Goal: Information Seeking & Learning: Learn about a topic

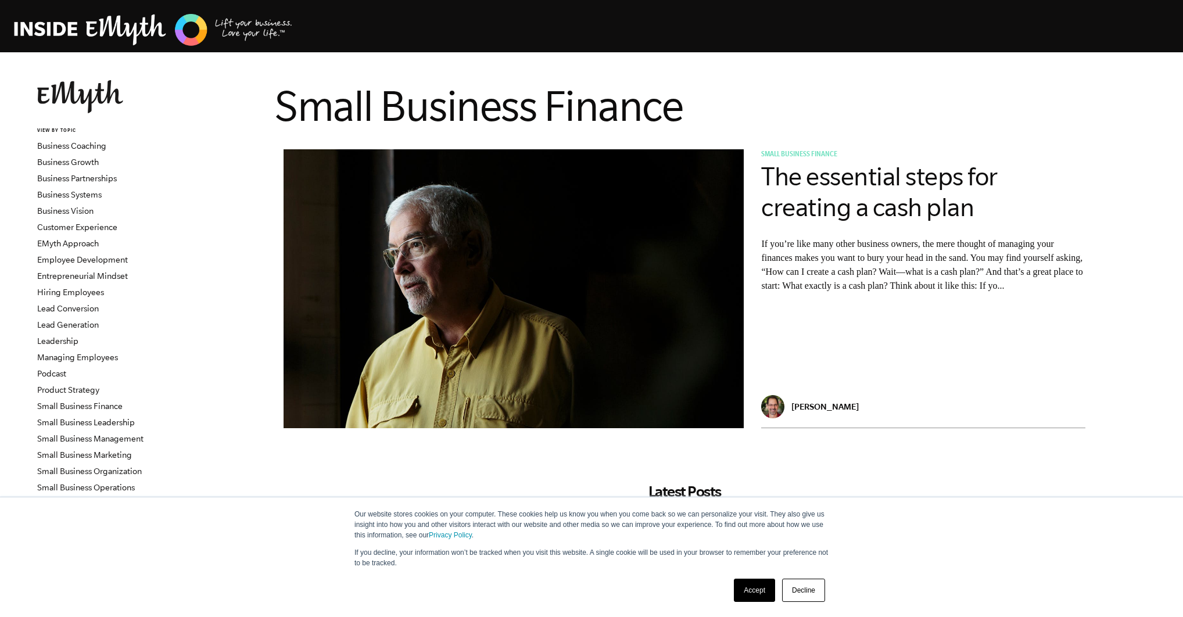
scroll to position [340, 0]
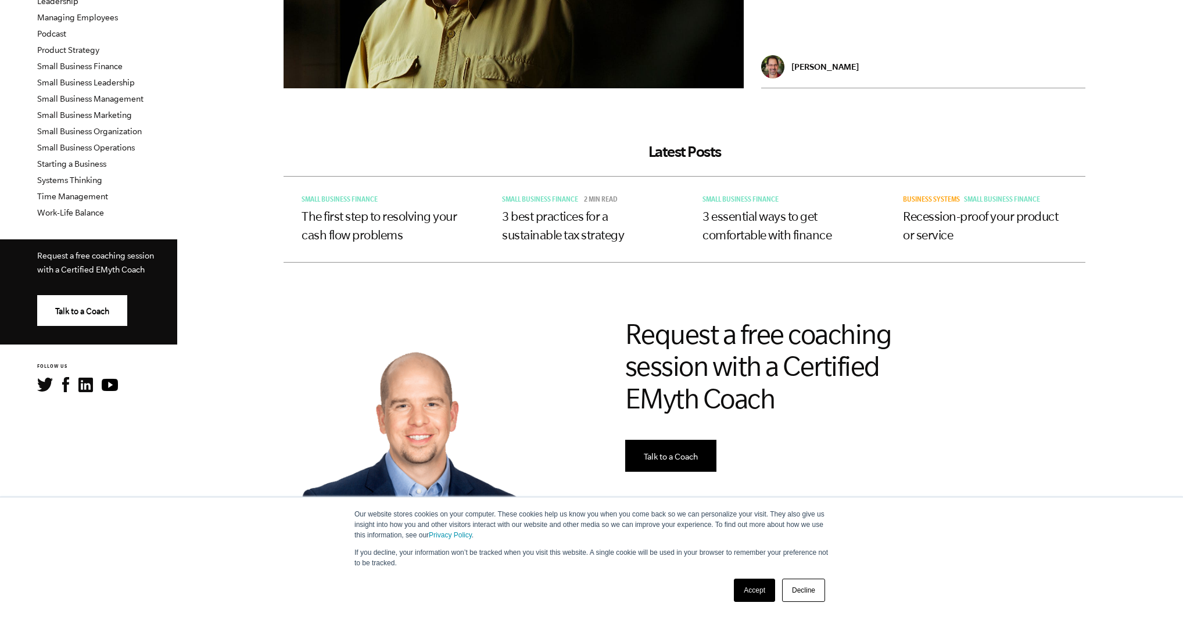
click at [378, 225] on h3 "The first step to resolving your cash flow problems" at bounding box center [384, 225] width 164 height 37
click at [377, 215] on link "The first step to resolving your cash flow problems" at bounding box center [379, 225] width 155 height 33
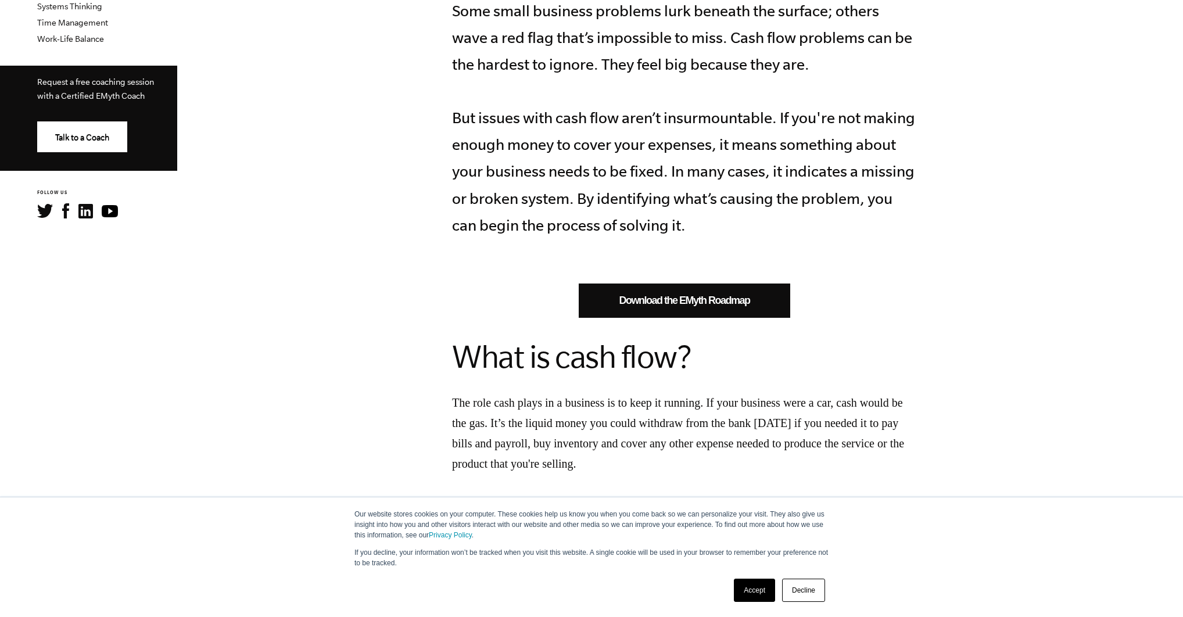
scroll to position [167, 0]
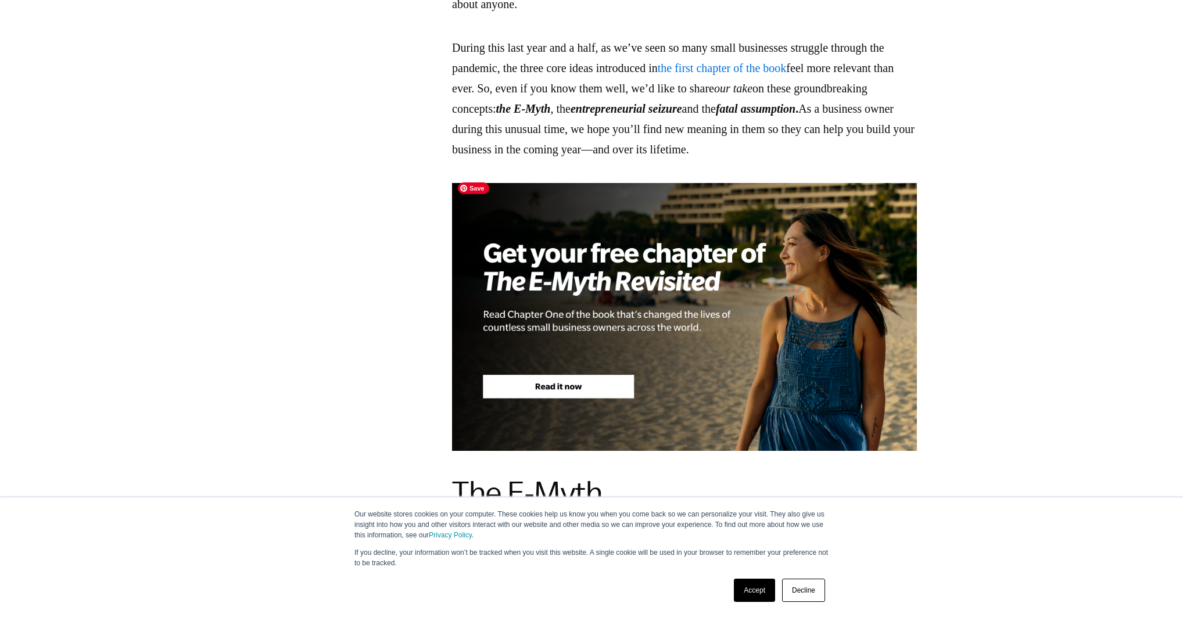
scroll to position [1536, 0]
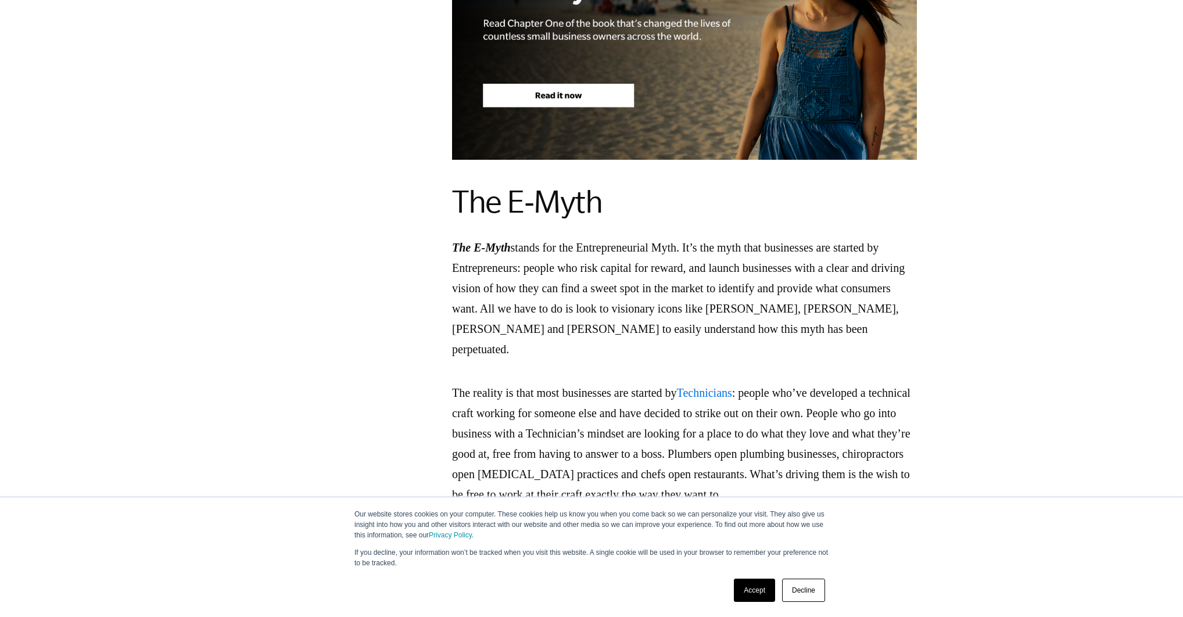
click at [564, 264] on p "The E-Myth stands for the Entrepreneurial Myth. It’s the myth that businesses a…" at bounding box center [684, 299] width 465 height 122
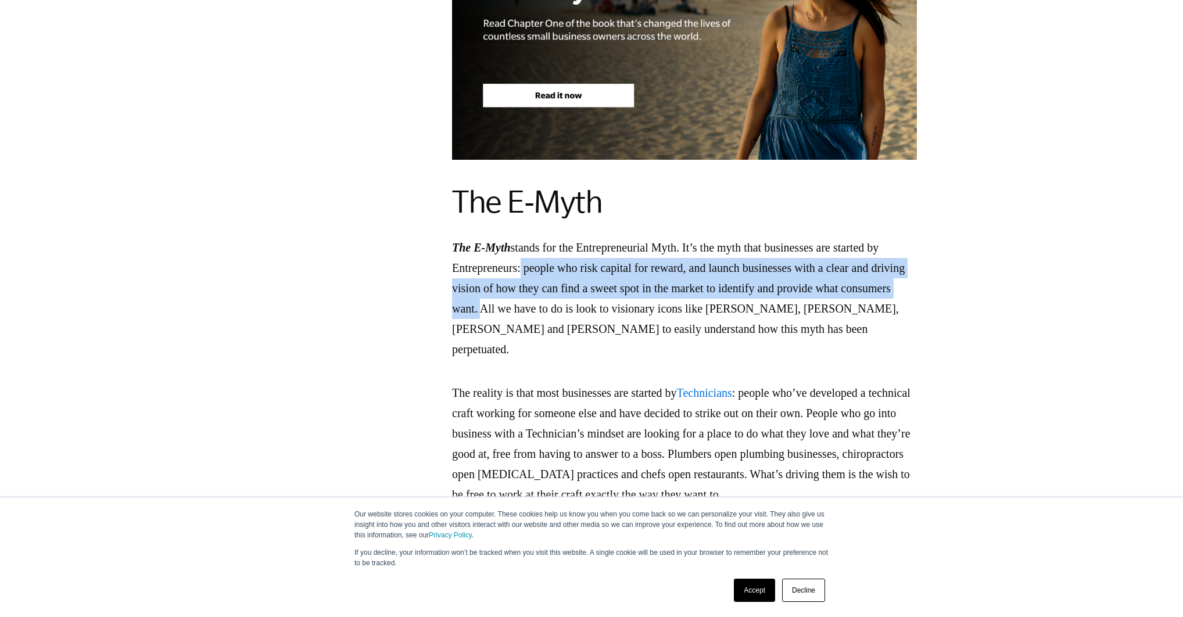
drag, startPoint x: 581, startPoint y: 260, endPoint x: 610, endPoint y: 302, distance: 50.8
click at [610, 302] on p "The E-Myth stands for the Entrepreneurial Myth. It’s the myth that businesses a…" at bounding box center [684, 299] width 465 height 122
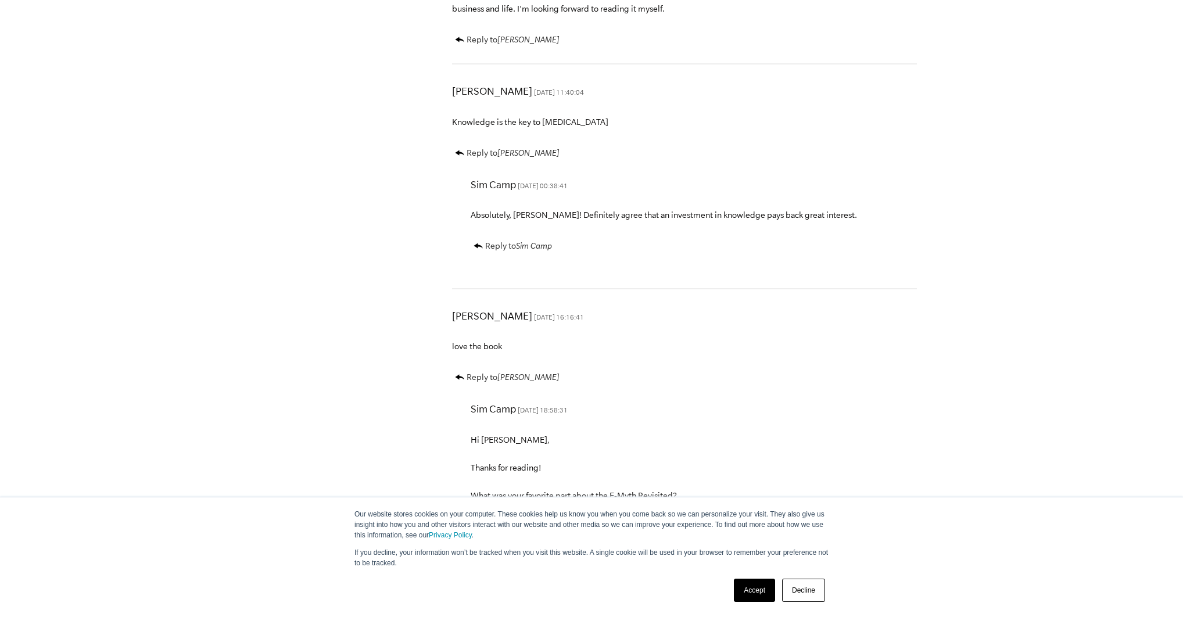
scroll to position [4412, 0]
